Goal: Information Seeking & Learning: Check status

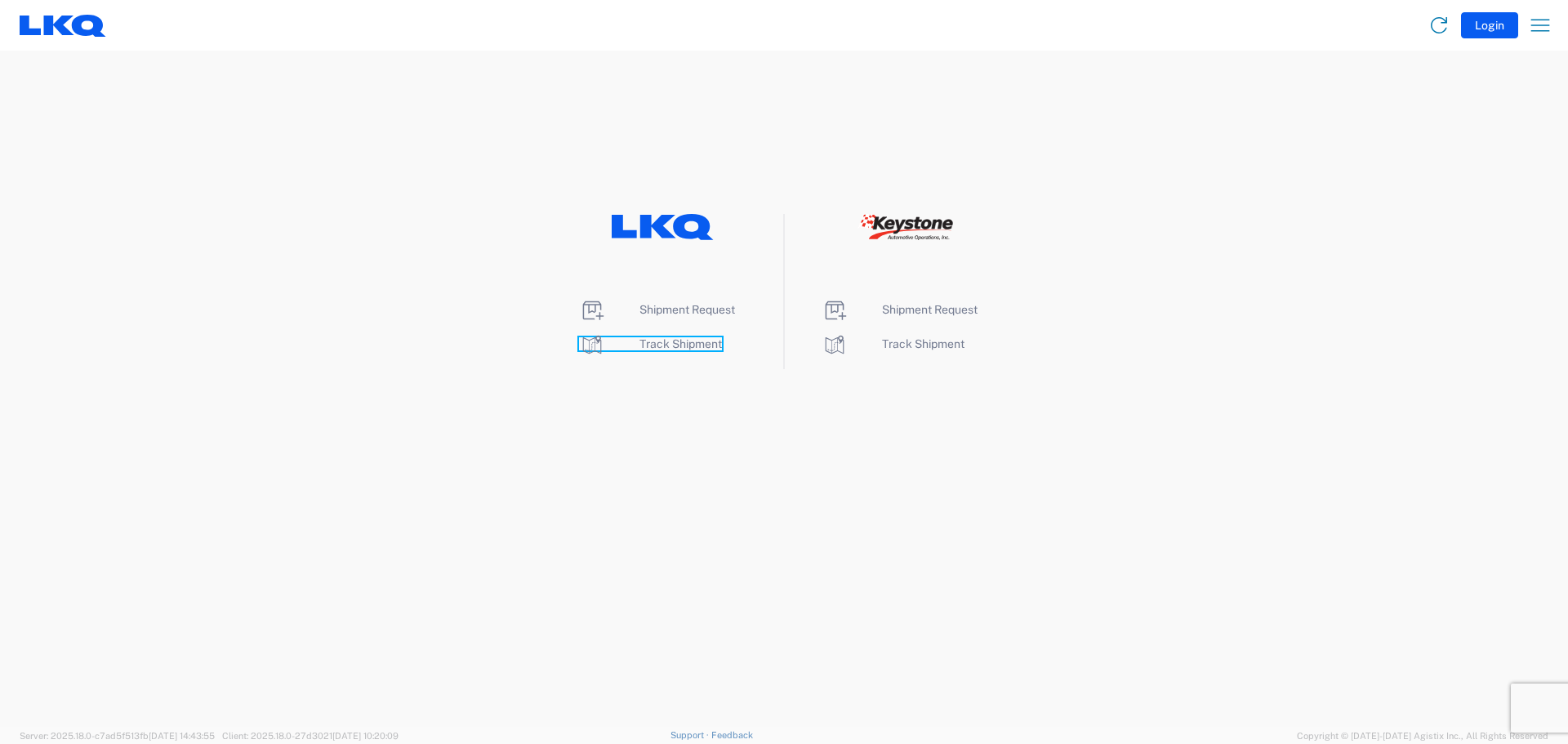
click at [666, 347] on span "Track Shipment" at bounding box center [681, 343] width 82 height 13
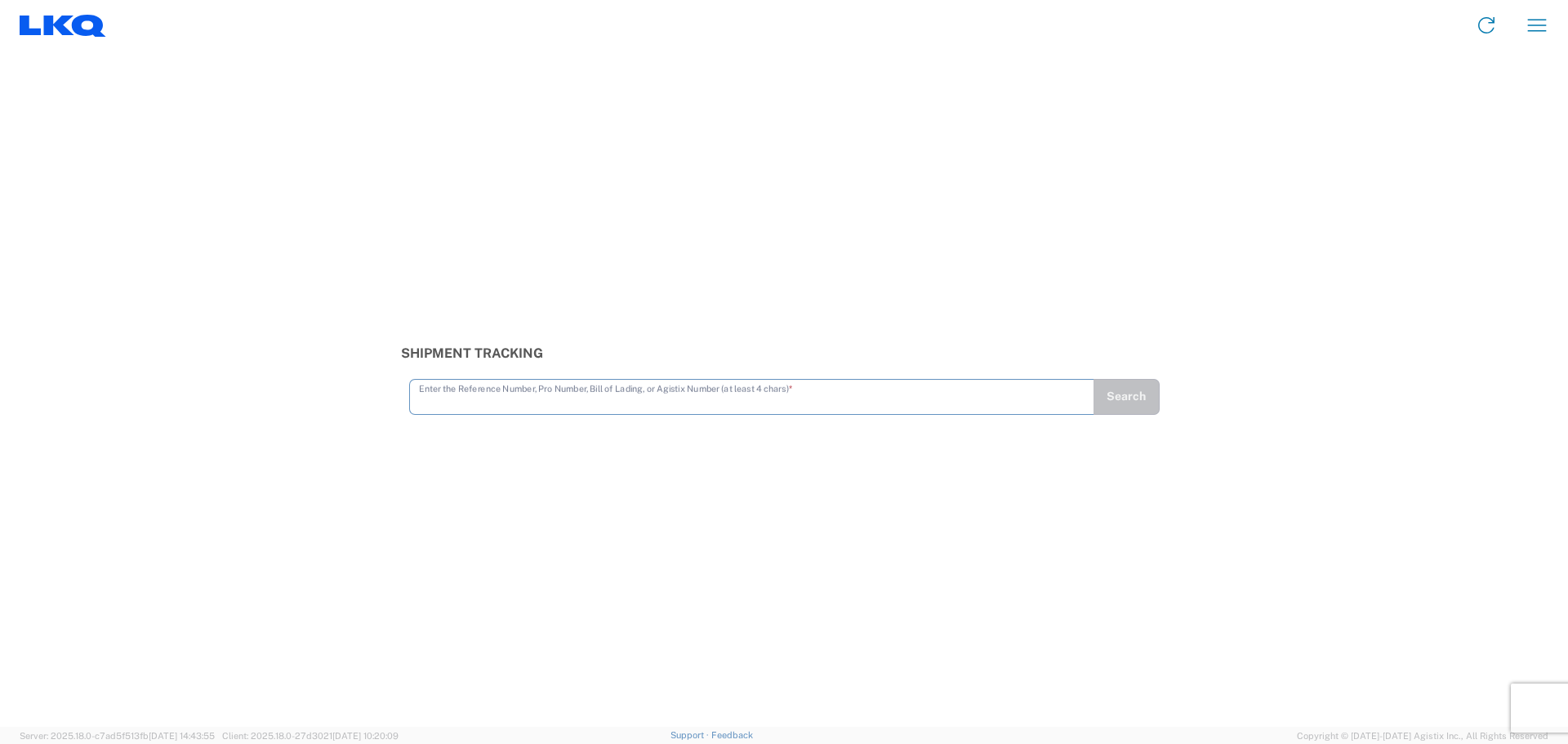
click at [528, 396] on input "text" at bounding box center [752, 396] width 666 height 29
type input "56717465"
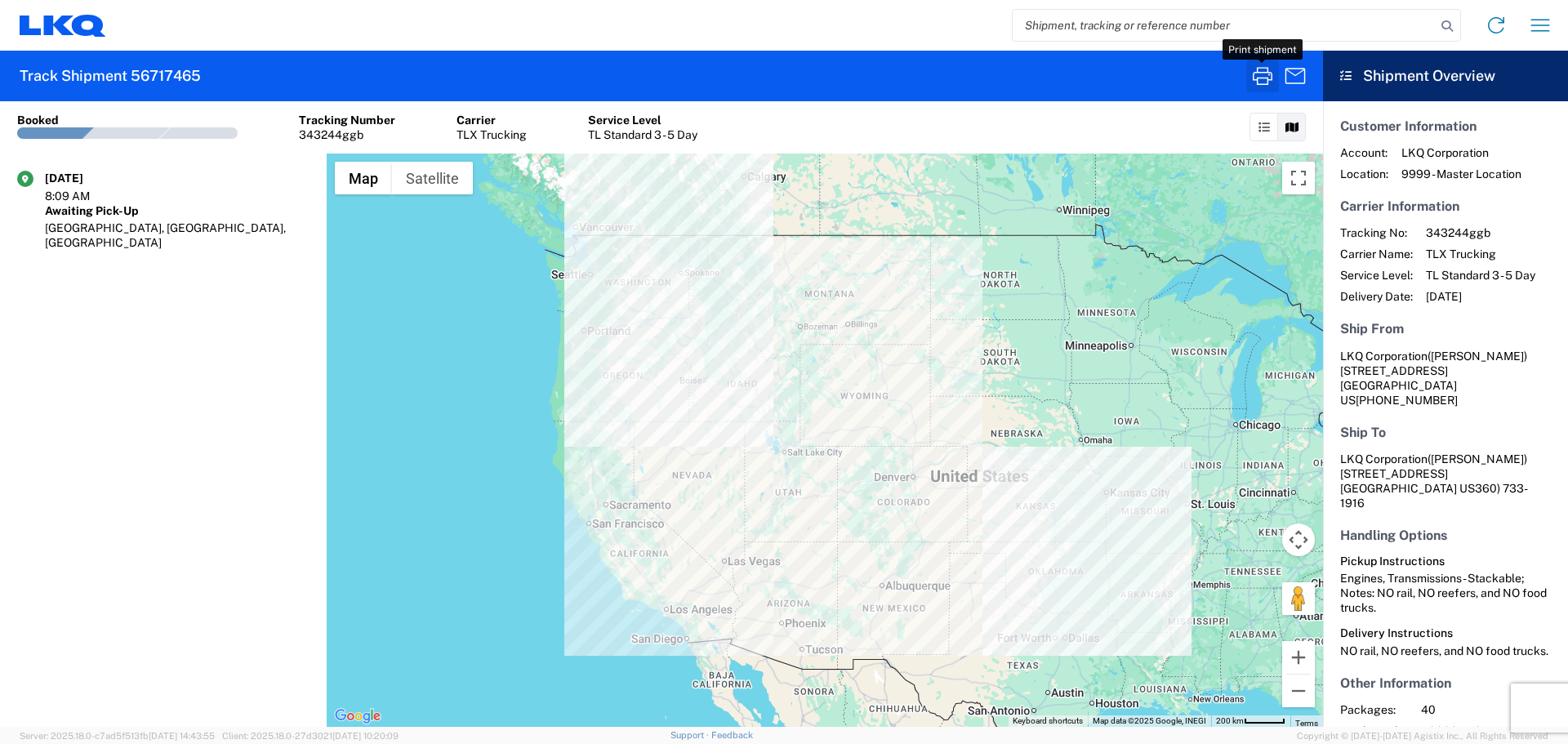
click at [1258, 76] on icon "button" at bounding box center [1263, 76] width 26 height 26
